Goal: Task Accomplishment & Management: Manage account settings

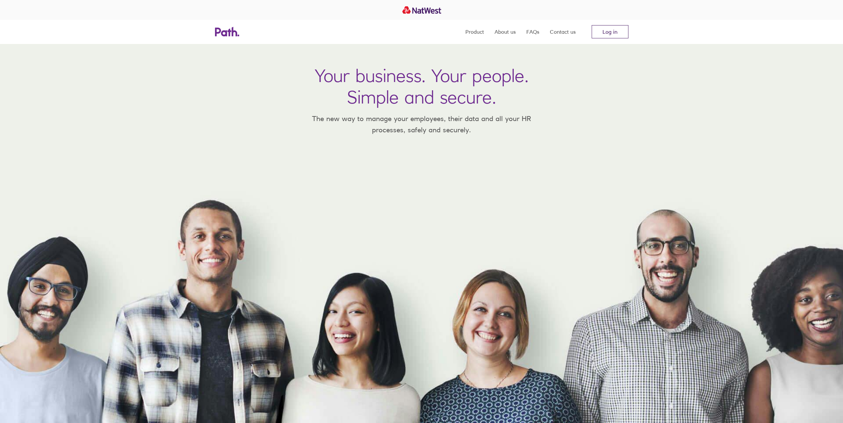
click at [613, 30] on link "Log in" at bounding box center [609, 31] width 37 height 13
